Goal: Information Seeking & Learning: Understand process/instructions

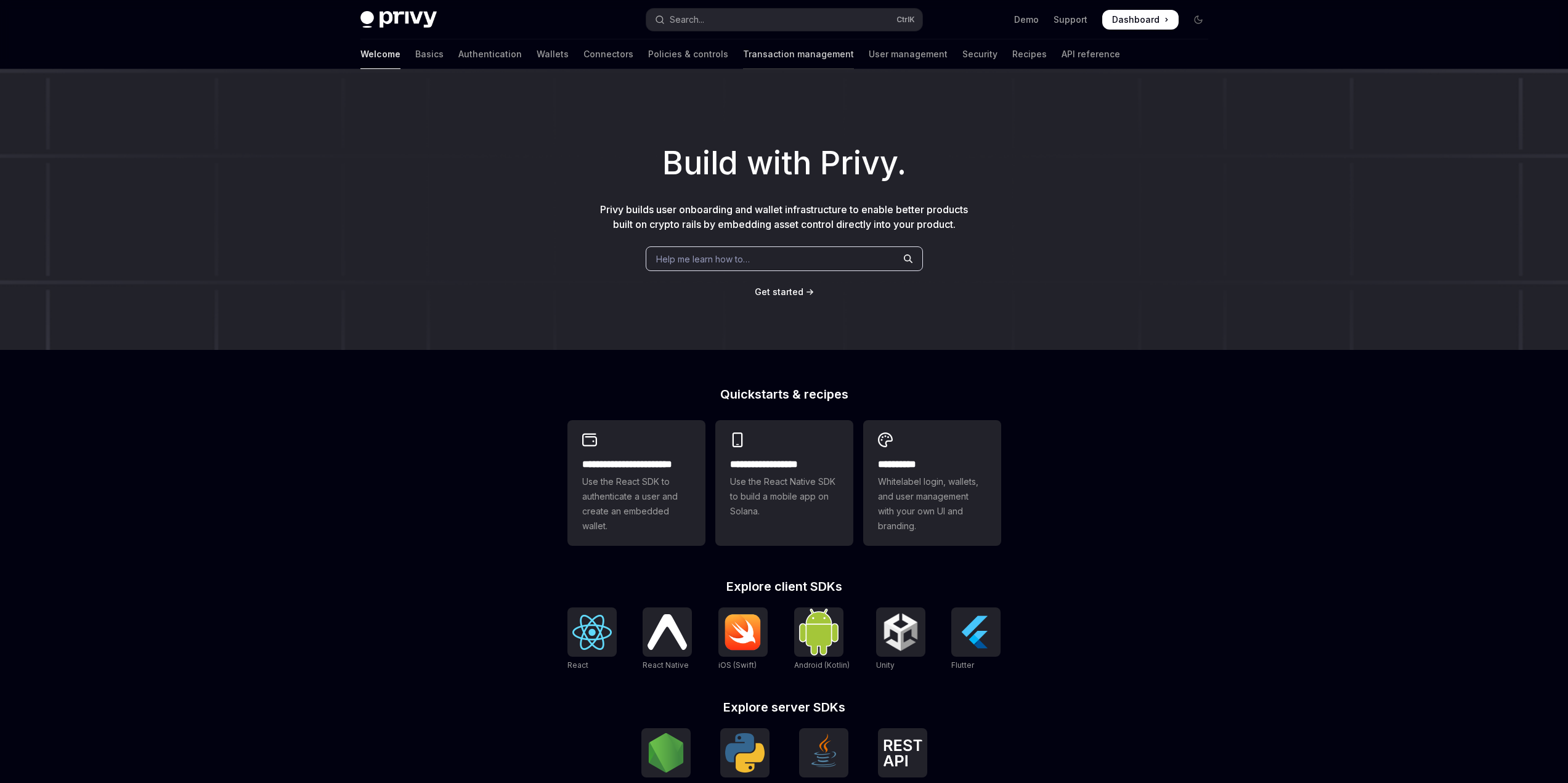
click at [743, 64] on link "Transaction management" at bounding box center [798, 54] width 111 height 30
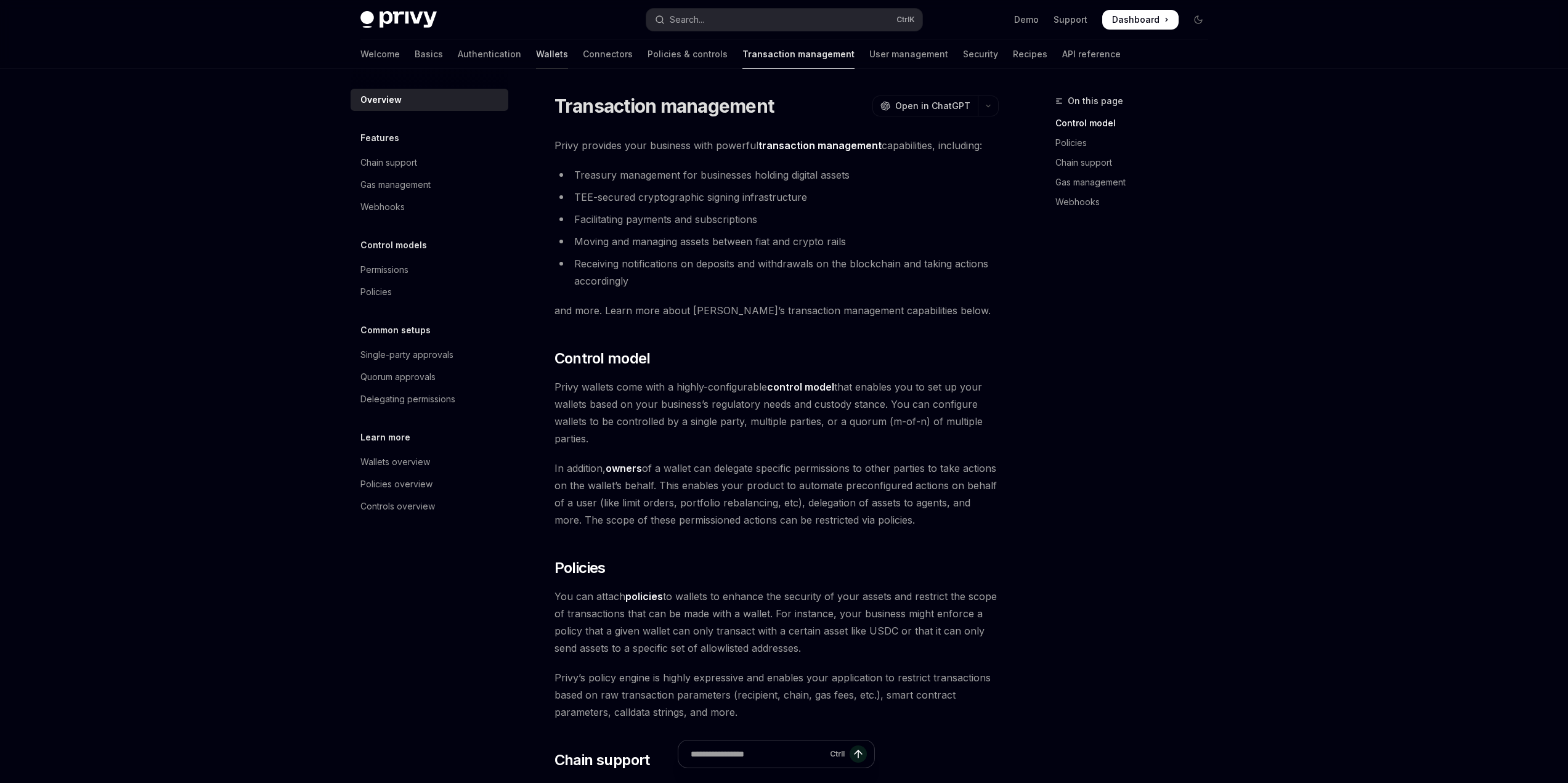
click at [536, 55] on link "Wallets" at bounding box center [552, 54] width 32 height 30
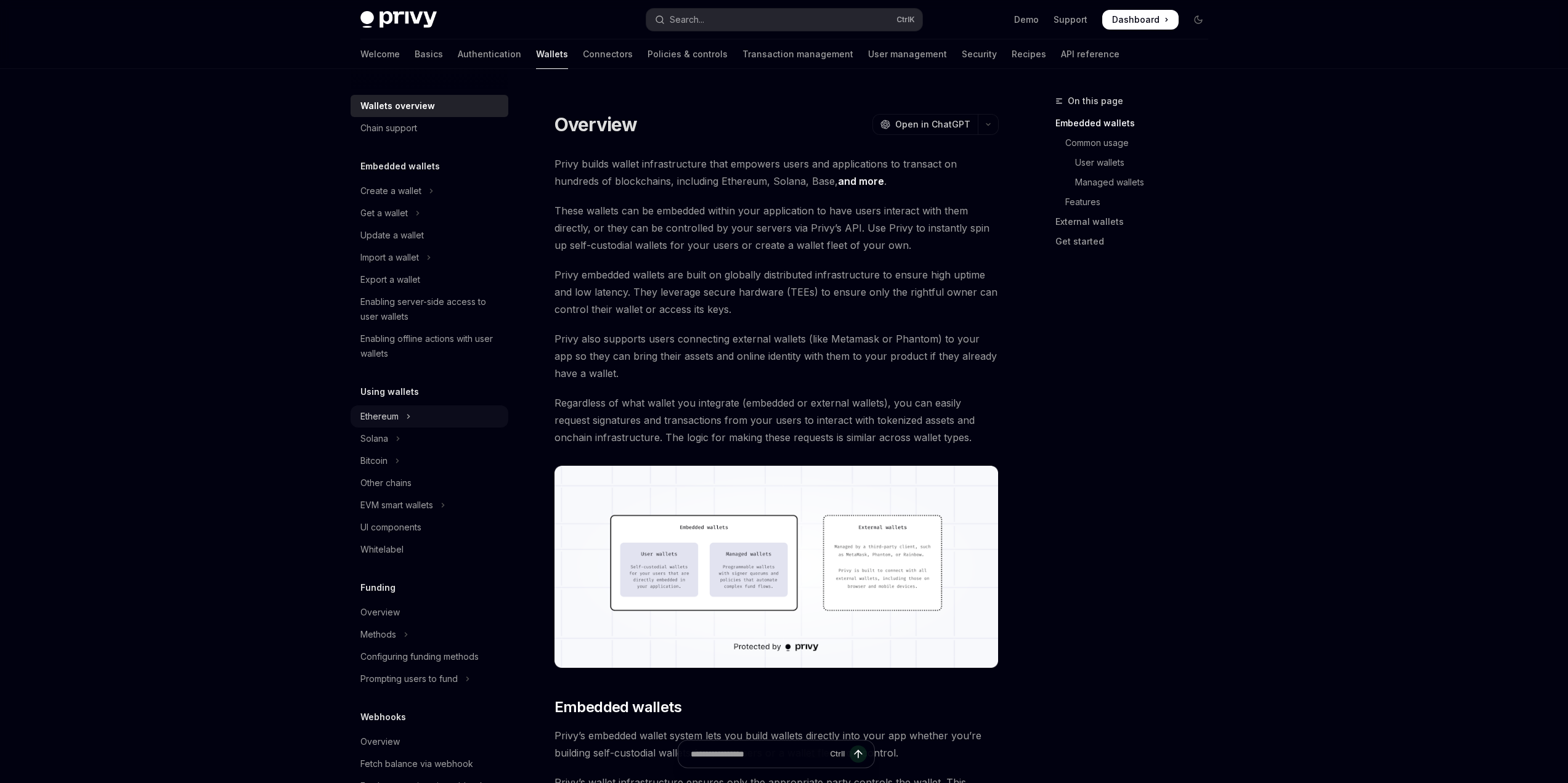
click at [407, 416] on icon "Toggle Ethereum section" at bounding box center [408, 416] width 5 height 15
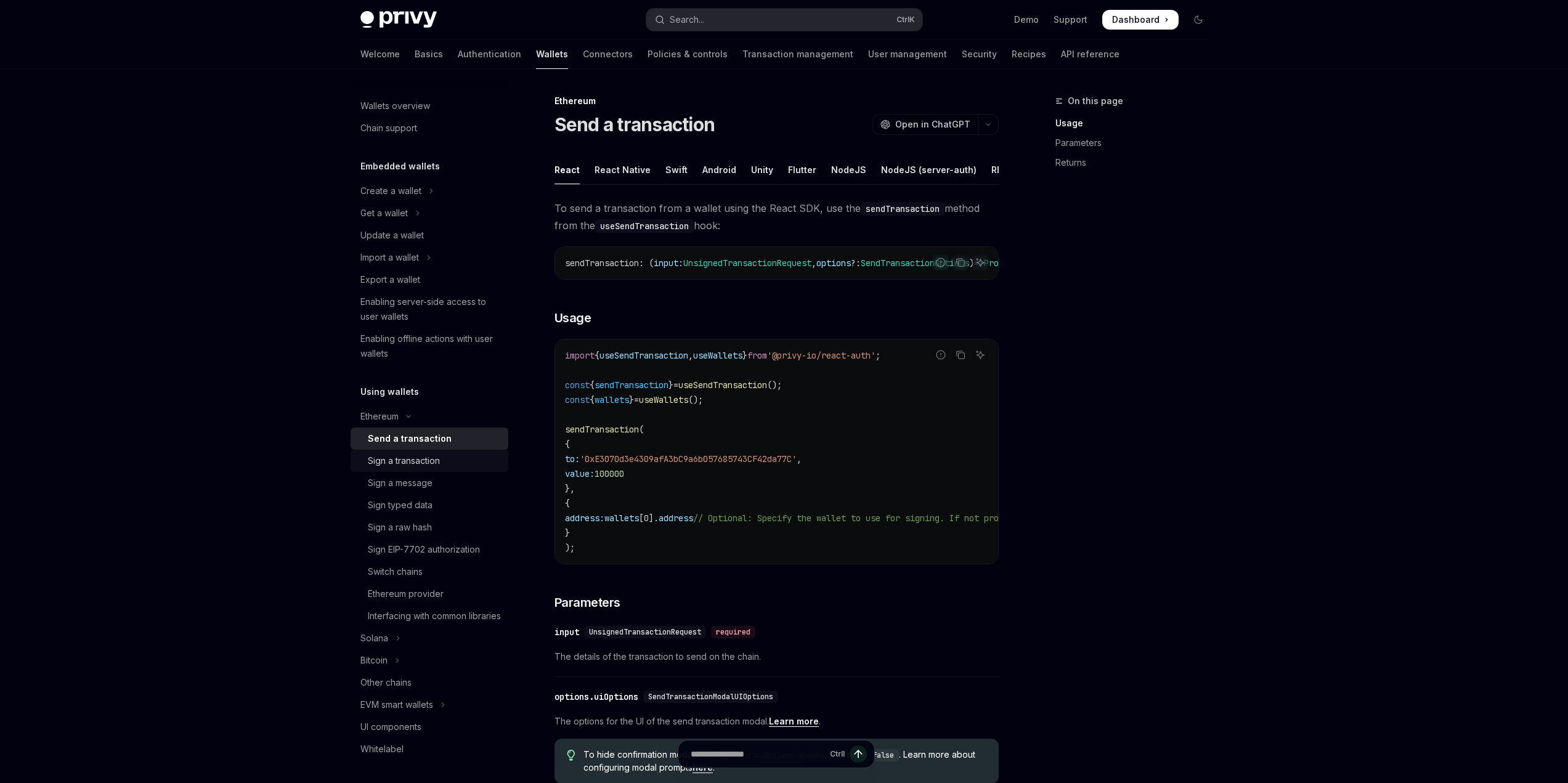
click at [435, 460] on div "Sign a transaction" at bounding box center [403, 461] width 72 height 15
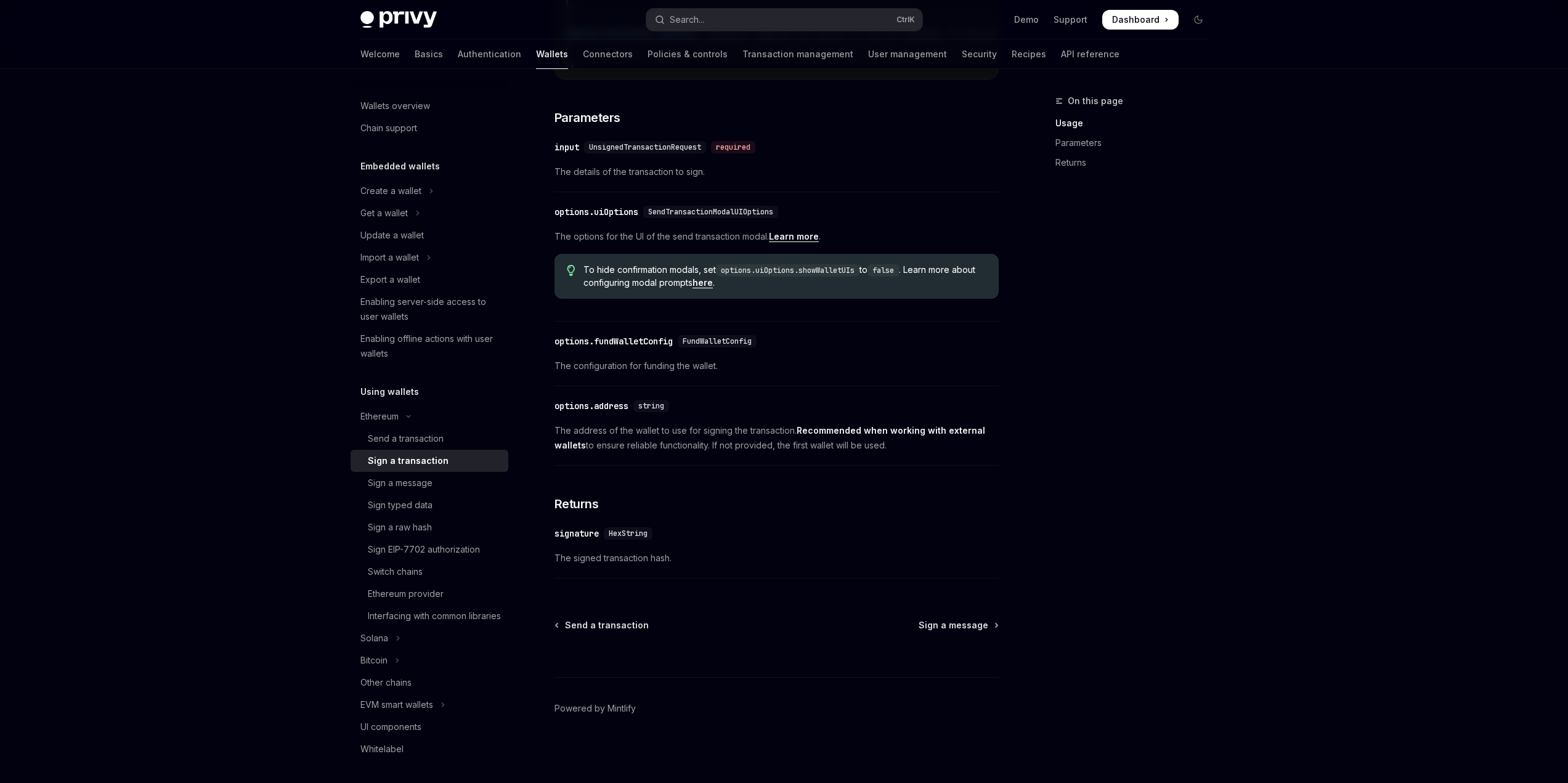
scroll to position [493, 0]
click at [789, 241] on link "Learn more" at bounding box center [794, 236] width 50 height 11
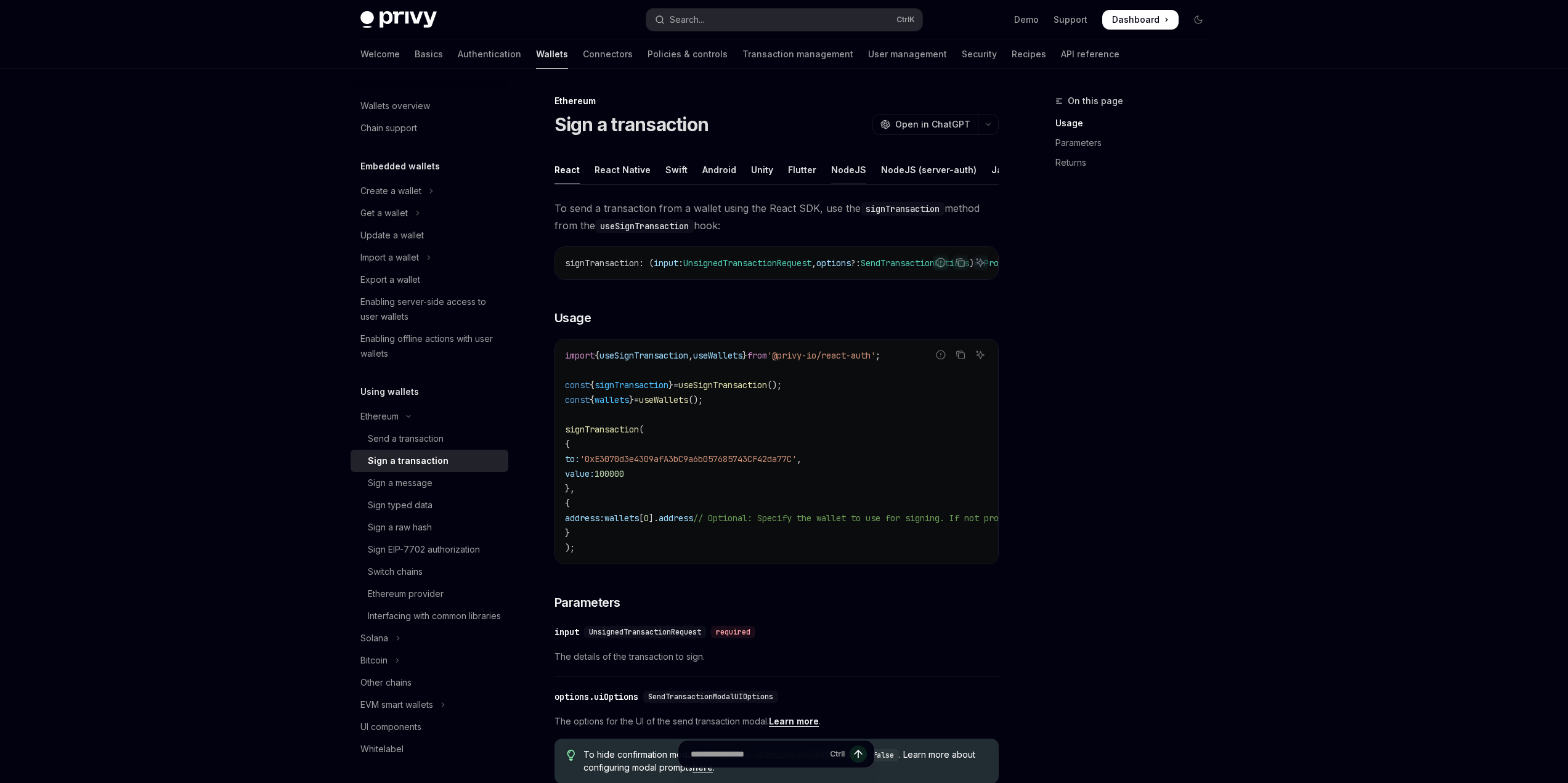
click at [844, 166] on div "NodeJS" at bounding box center [849, 169] width 35 height 29
type textarea "*"
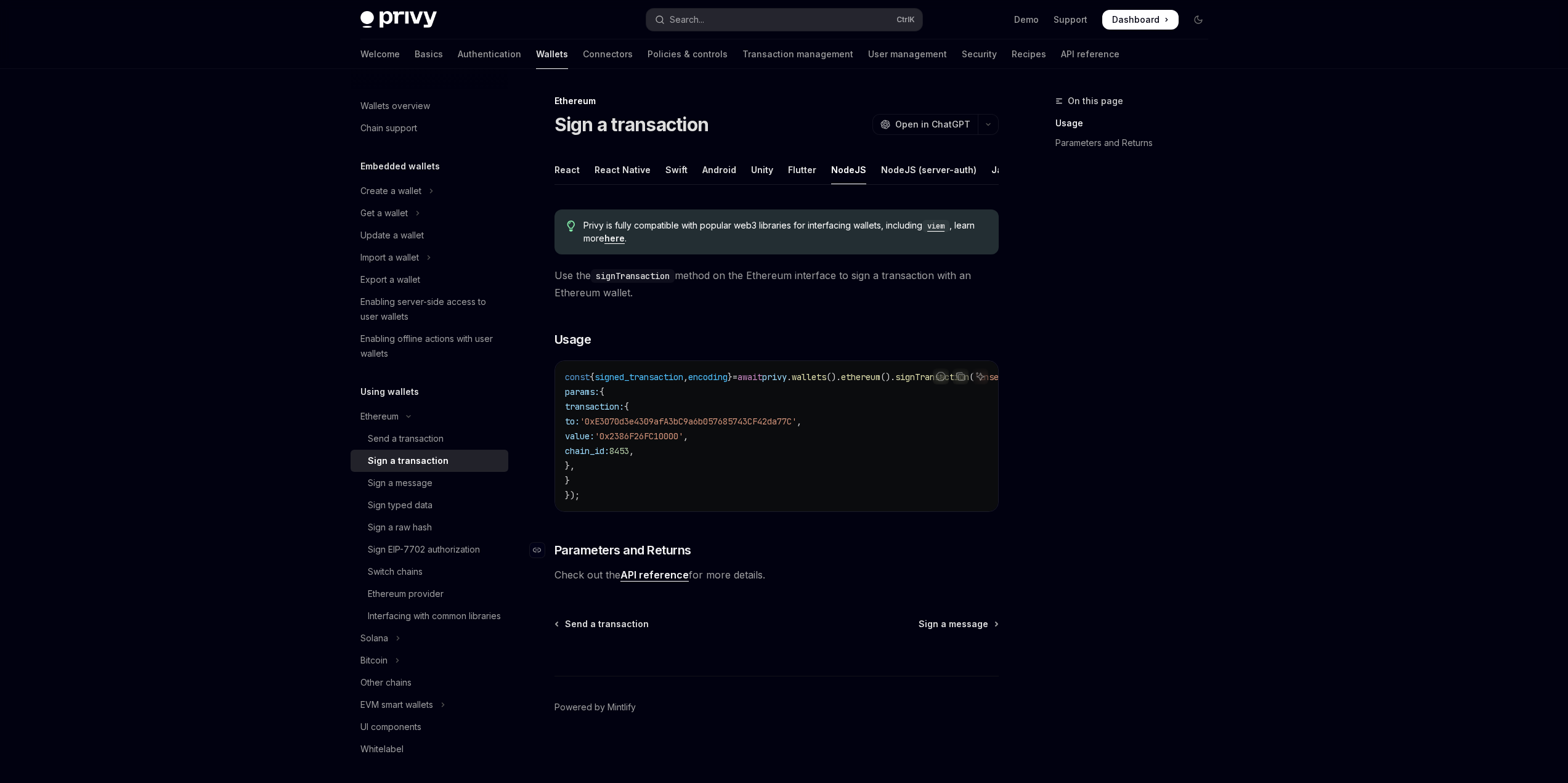
scroll to position [13, 0]
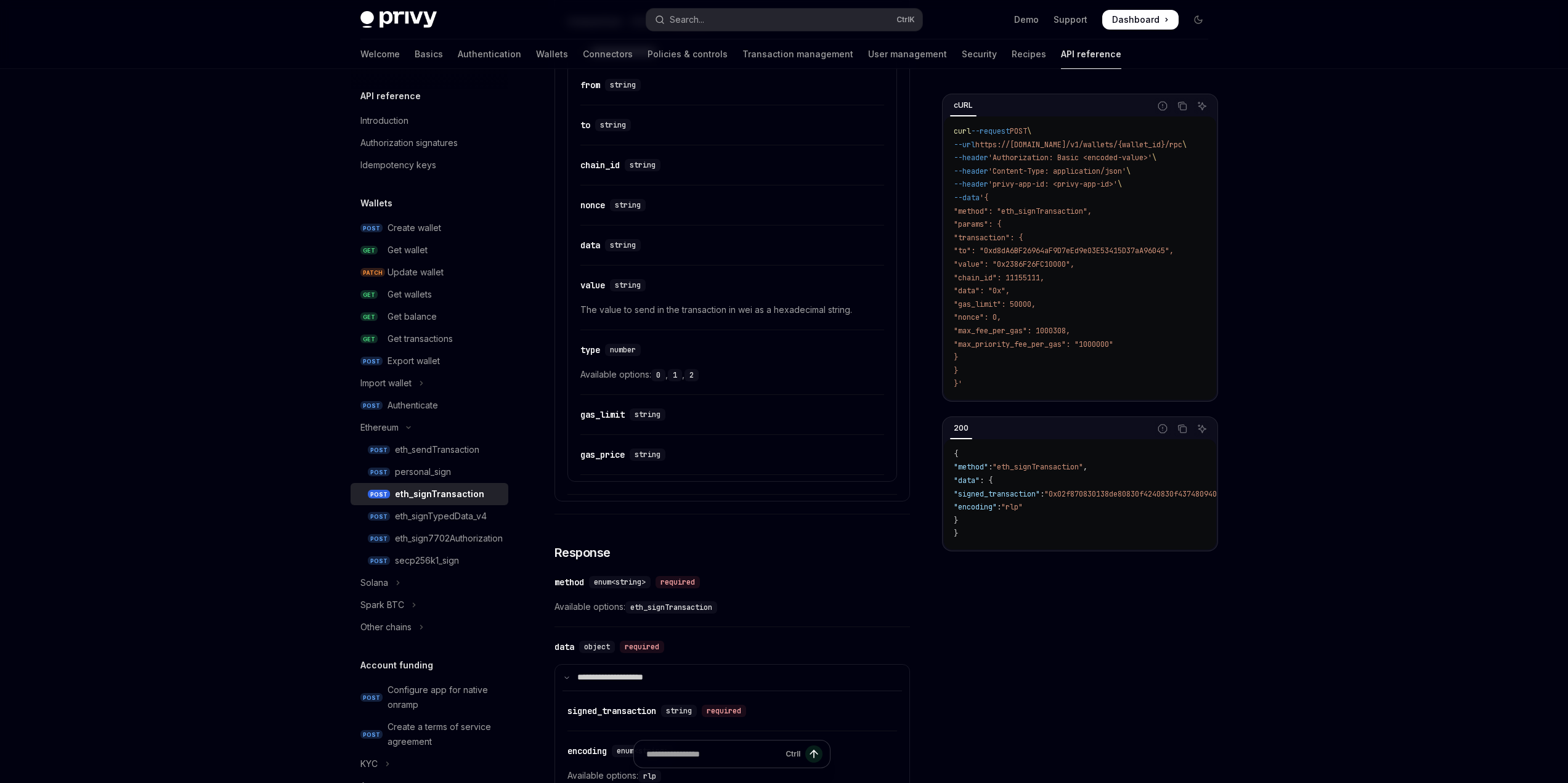
scroll to position [678, 0]
